Goal: Find specific page/section: Find specific page/section

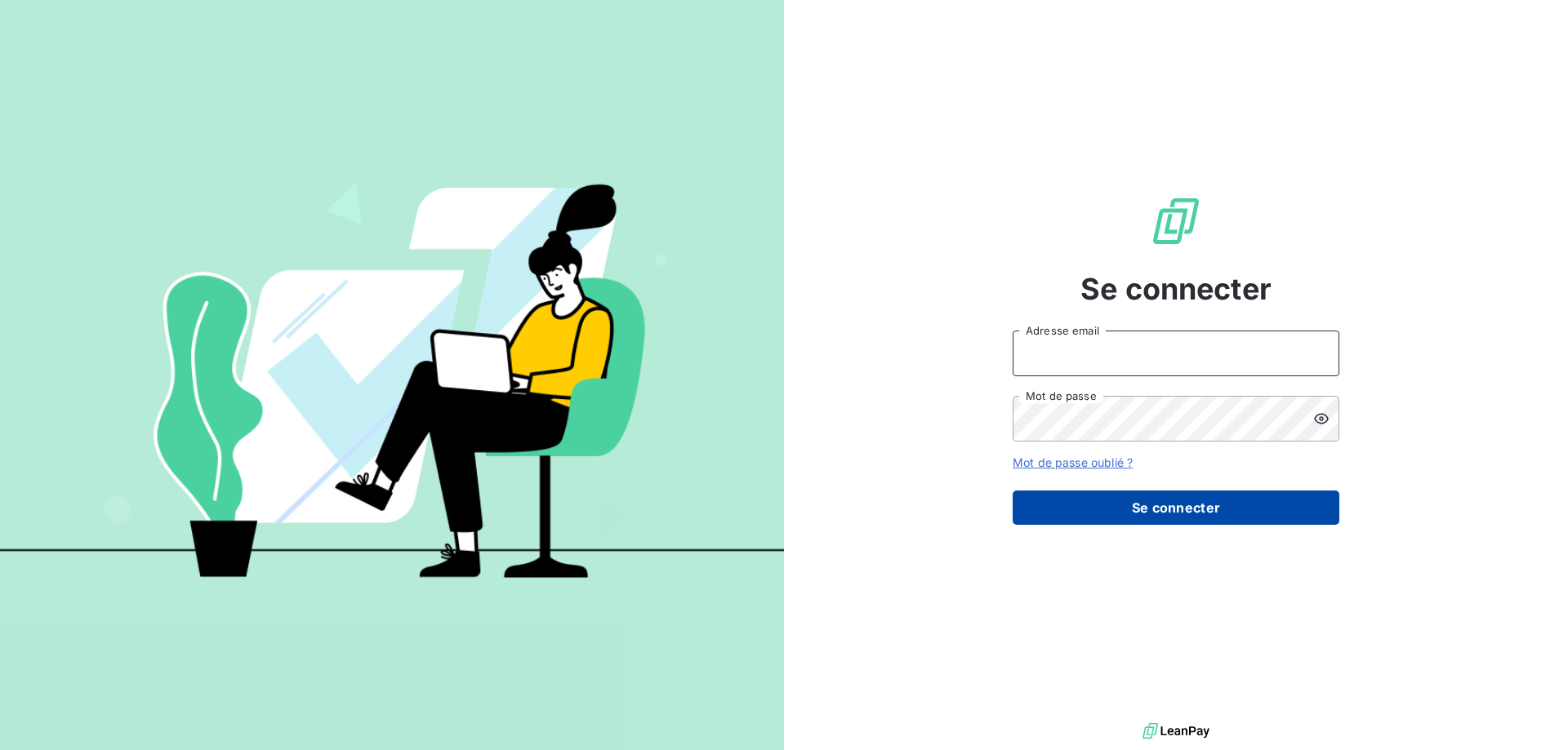
type input "DSARIOGLU@CABINETALCYON.FR"
click at [1116, 507] on button "Se connecter" at bounding box center [1176, 508] width 327 height 34
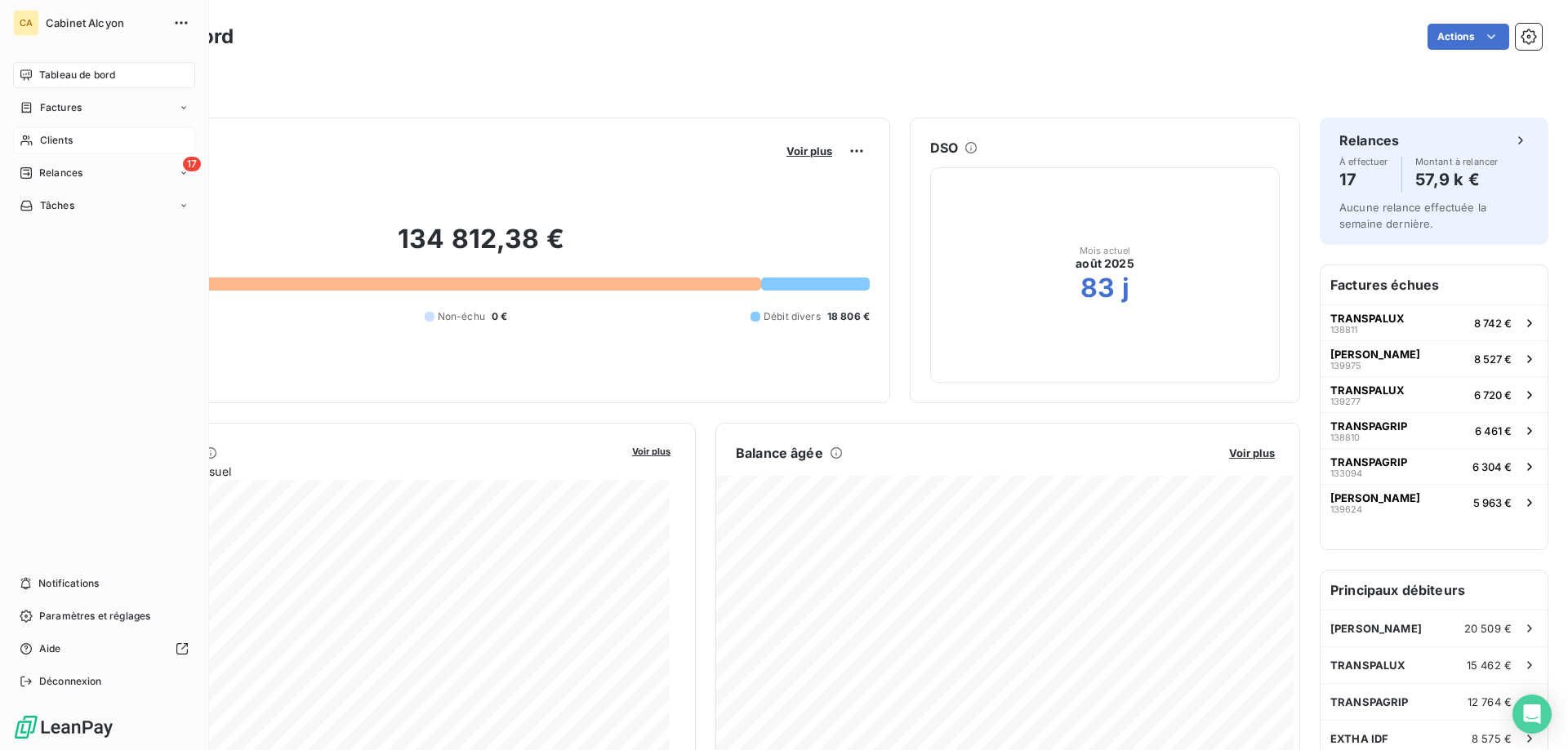
click at [67, 147] on div "Clients" at bounding box center [104, 140] width 182 height 26
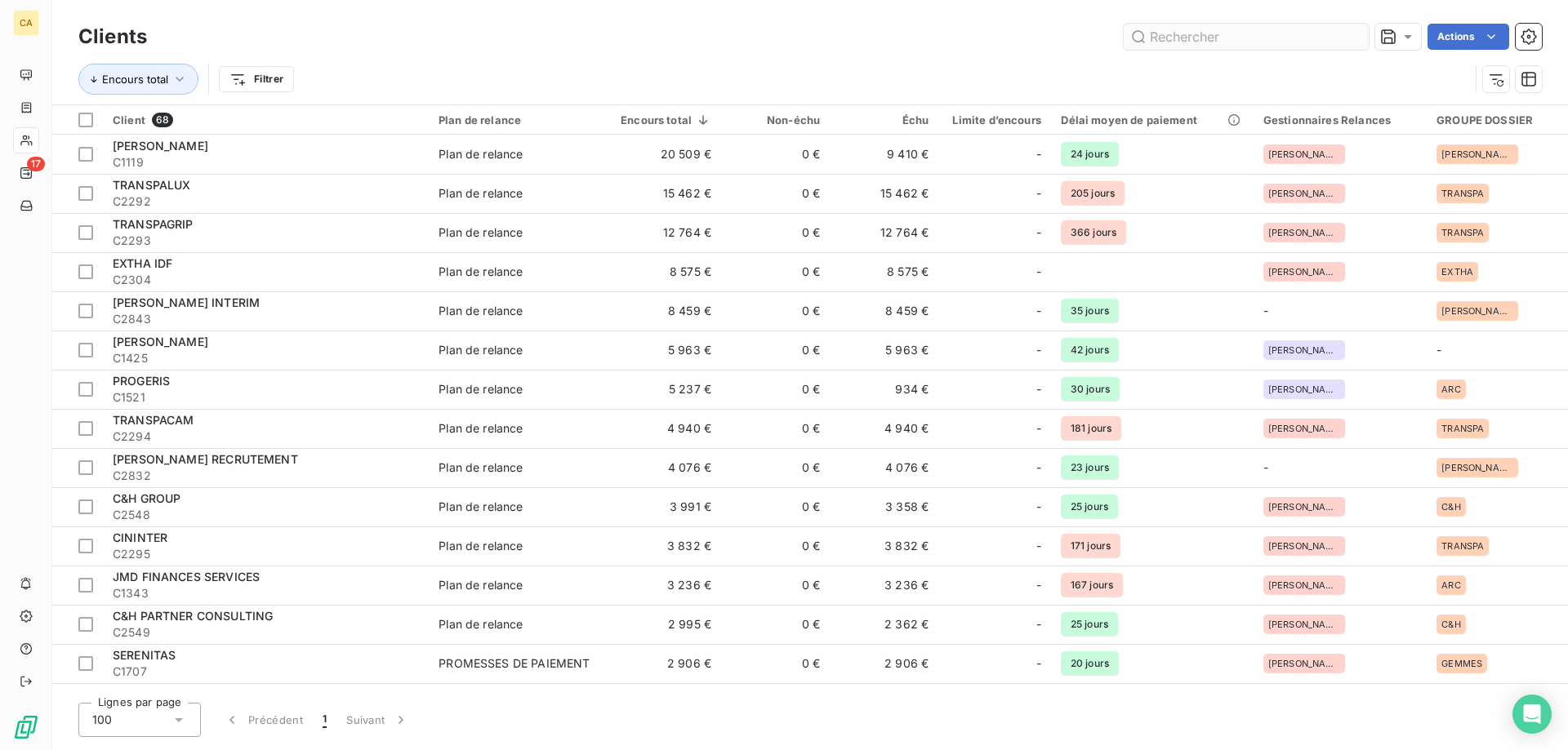
click at [1255, 31] on input "text" at bounding box center [1246, 36] width 245 height 26
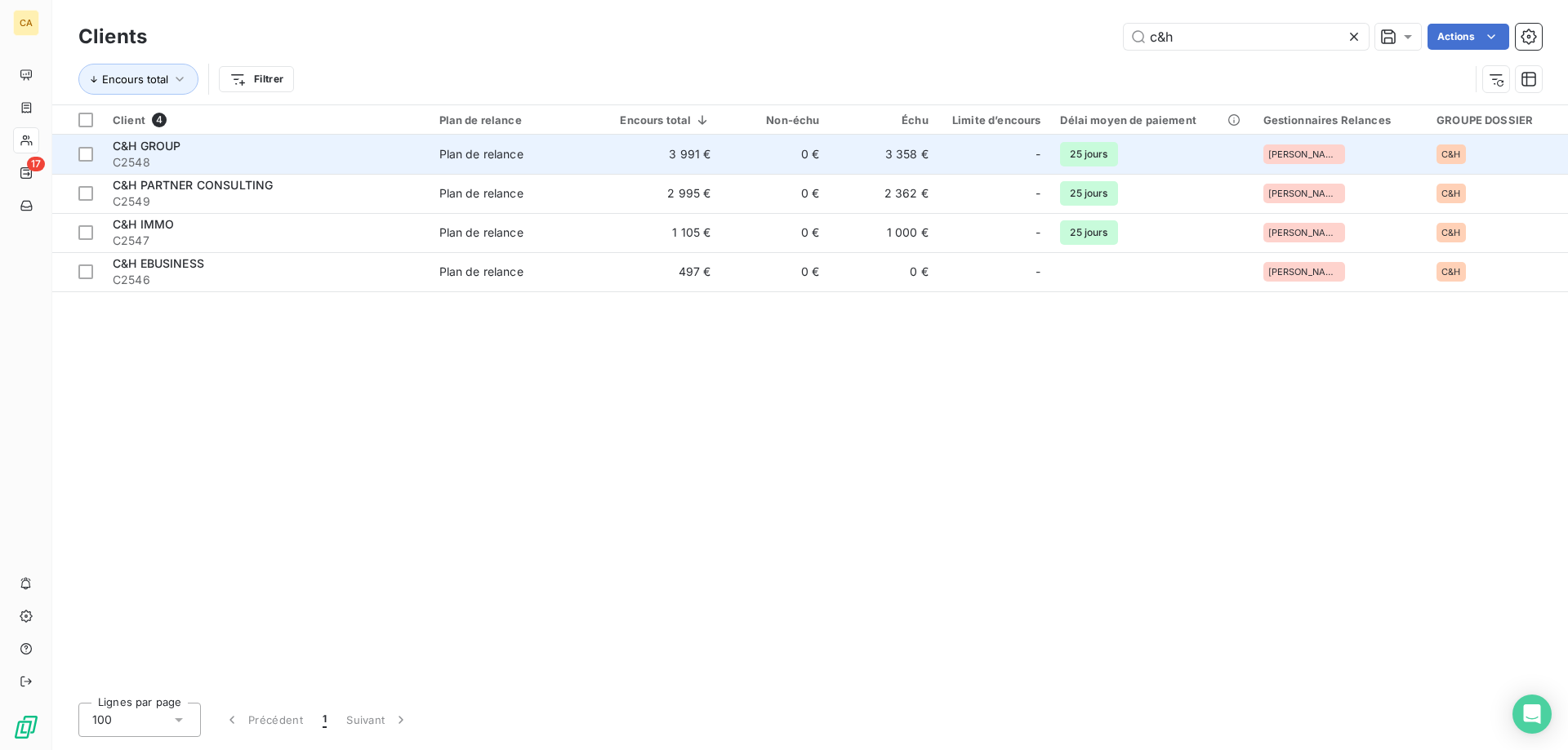
type input "c&h"
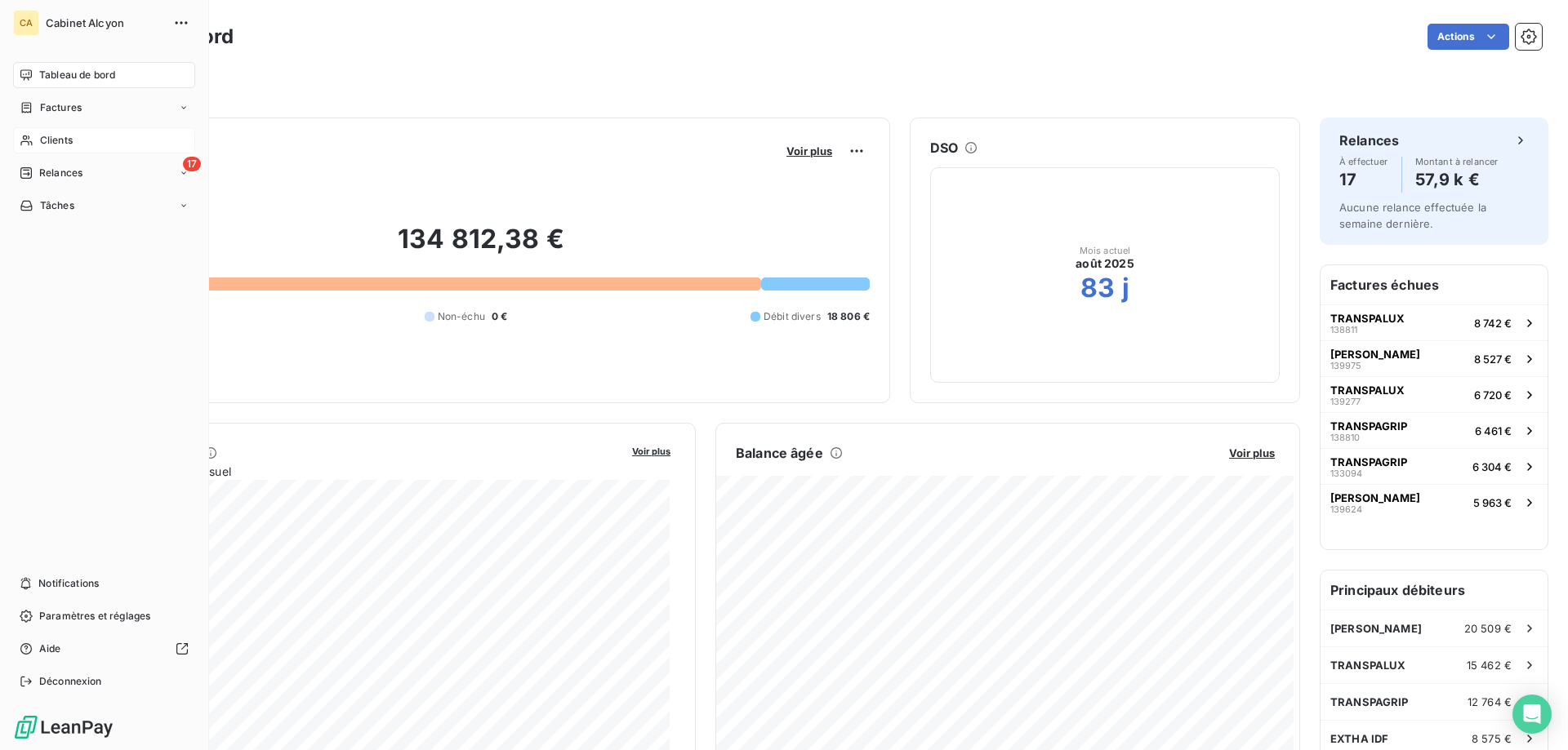
click at [44, 140] on span "Clients" at bounding box center [56, 140] width 32 height 14
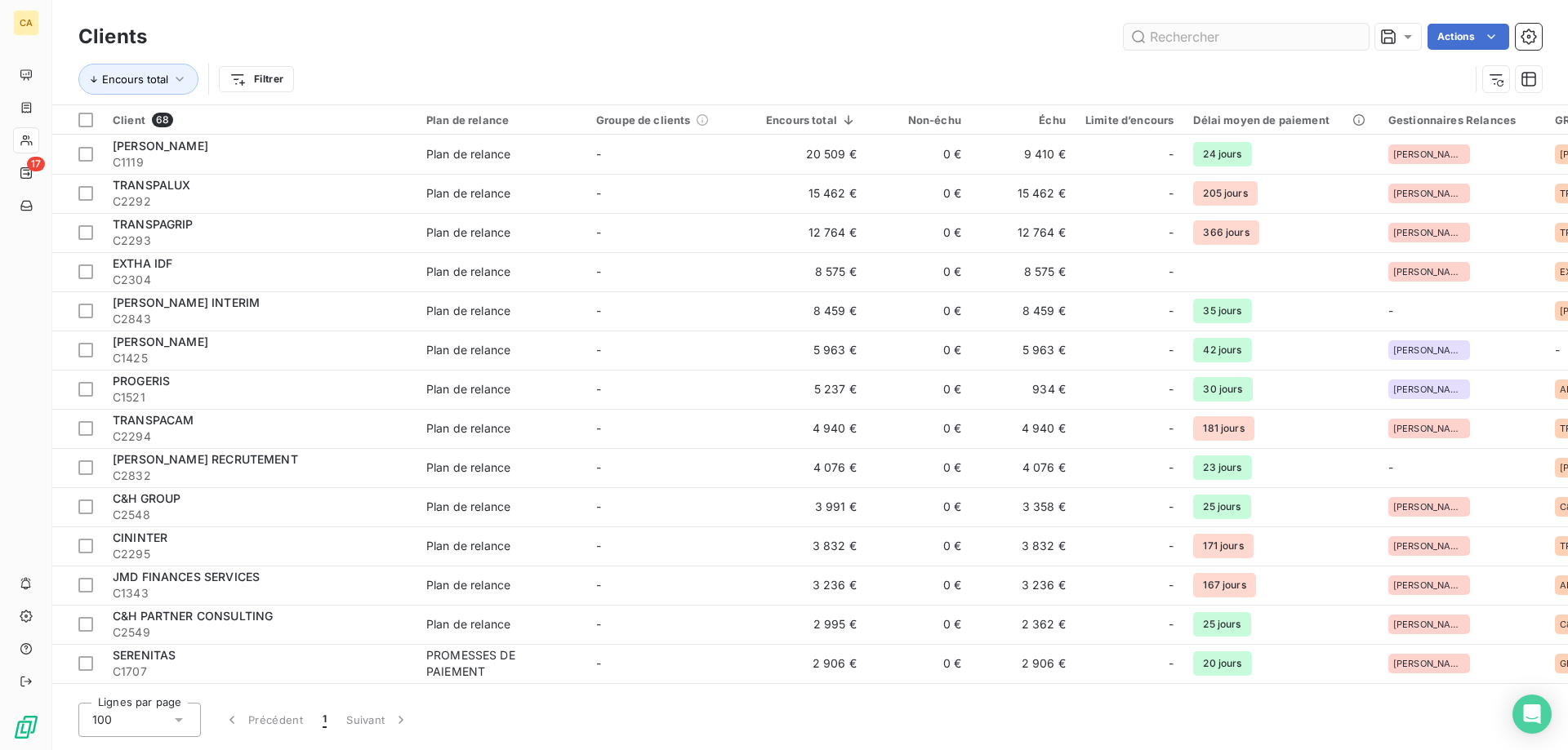
click at [1175, 32] on input "text" at bounding box center [1246, 36] width 245 height 26
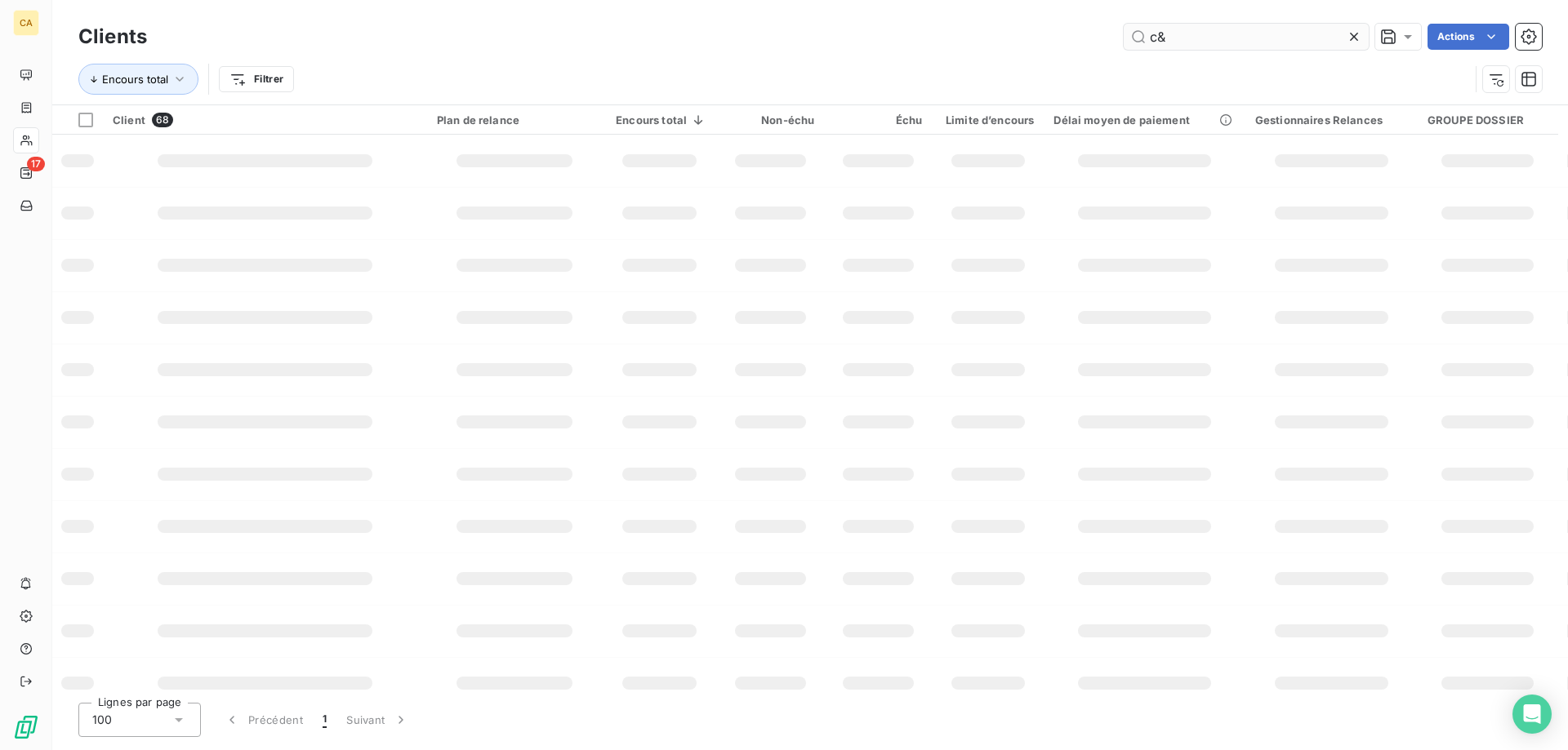
type input "c&h"
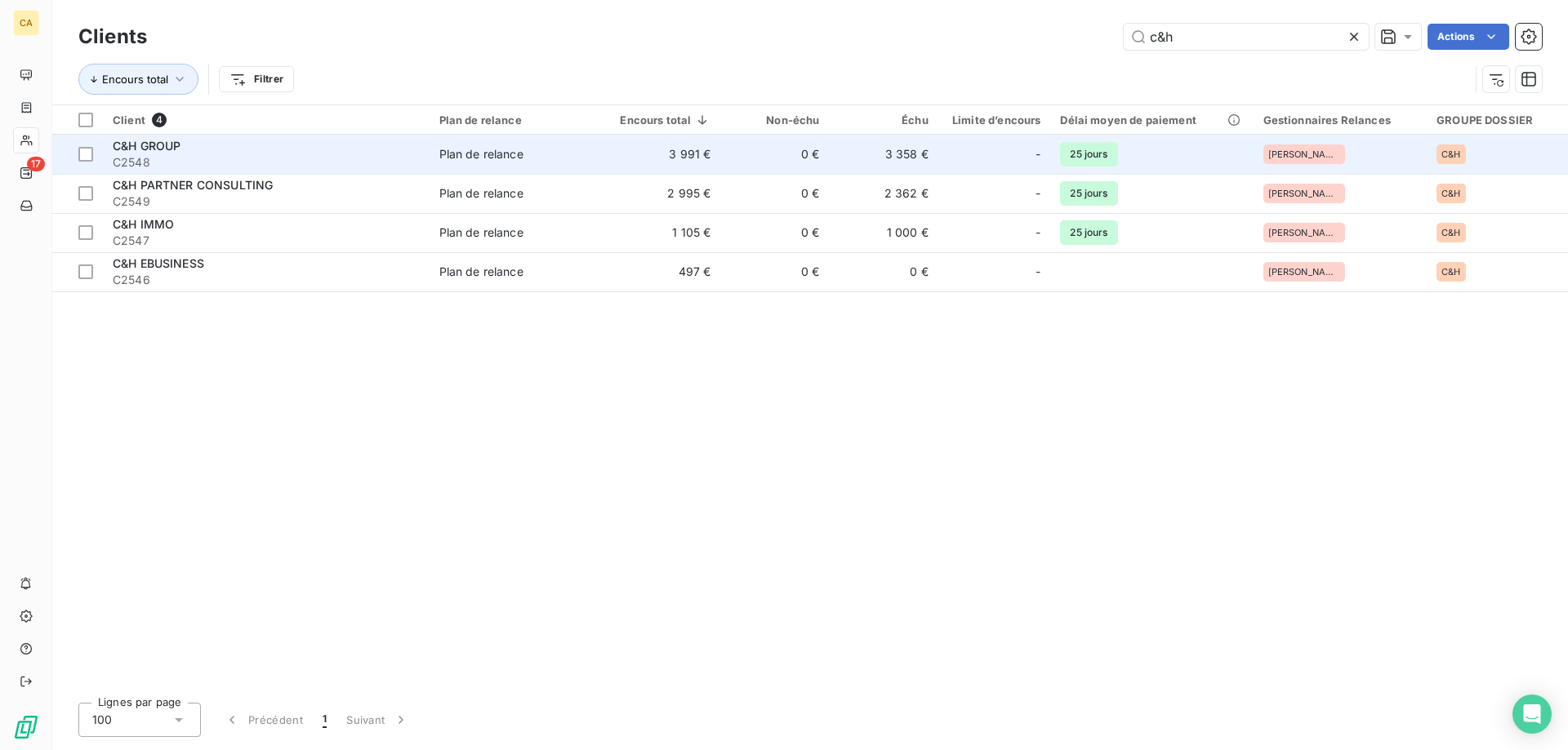
click at [190, 150] on div "C&H GROUP" at bounding box center [266, 146] width 307 height 16
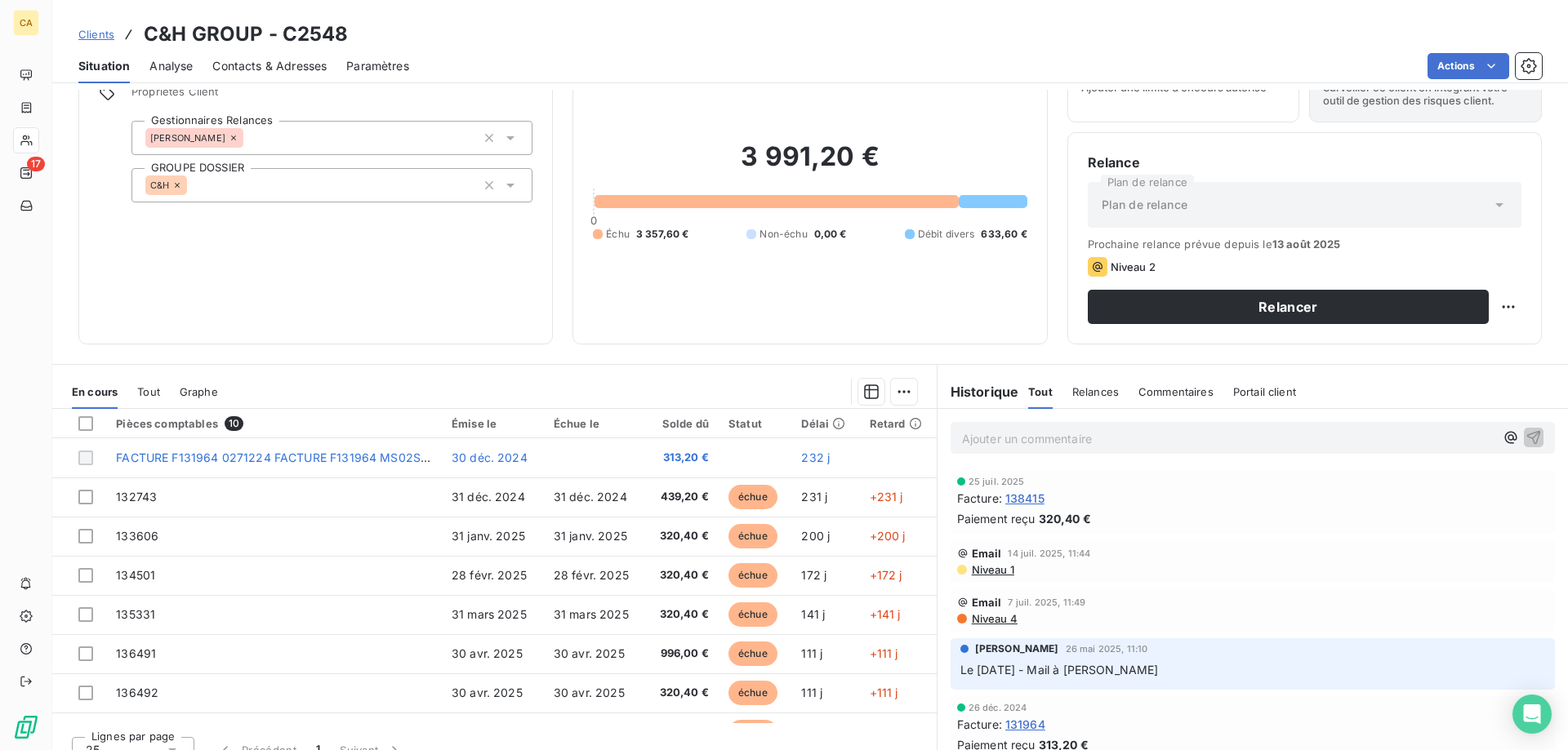
scroll to position [104, 0]
